Goal: Task Accomplishment & Management: Manage account settings

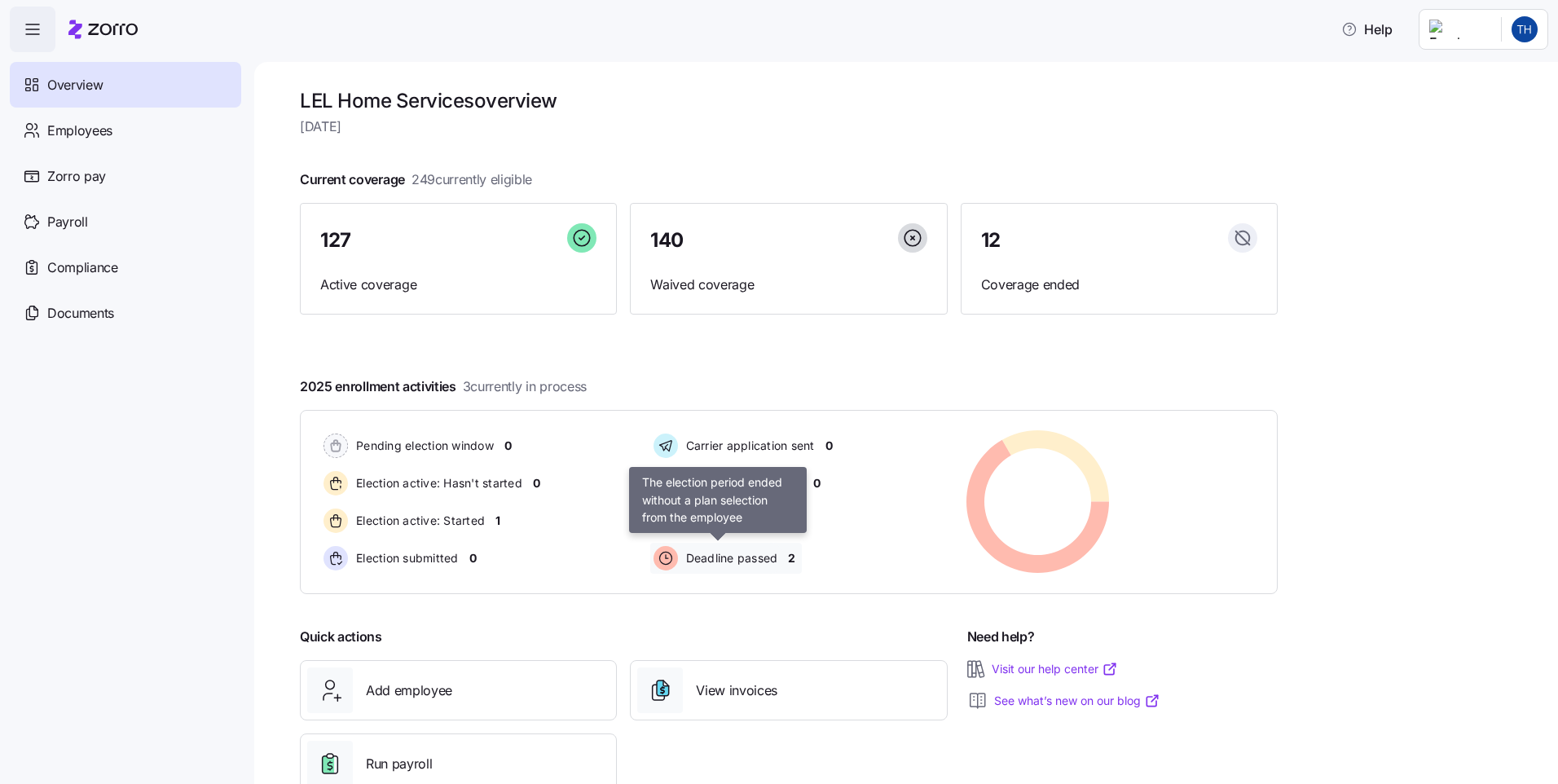
click at [750, 562] on span "Deadline passed" at bounding box center [729, 557] width 97 height 16
